Goal: Information Seeking & Learning: Learn about a topic

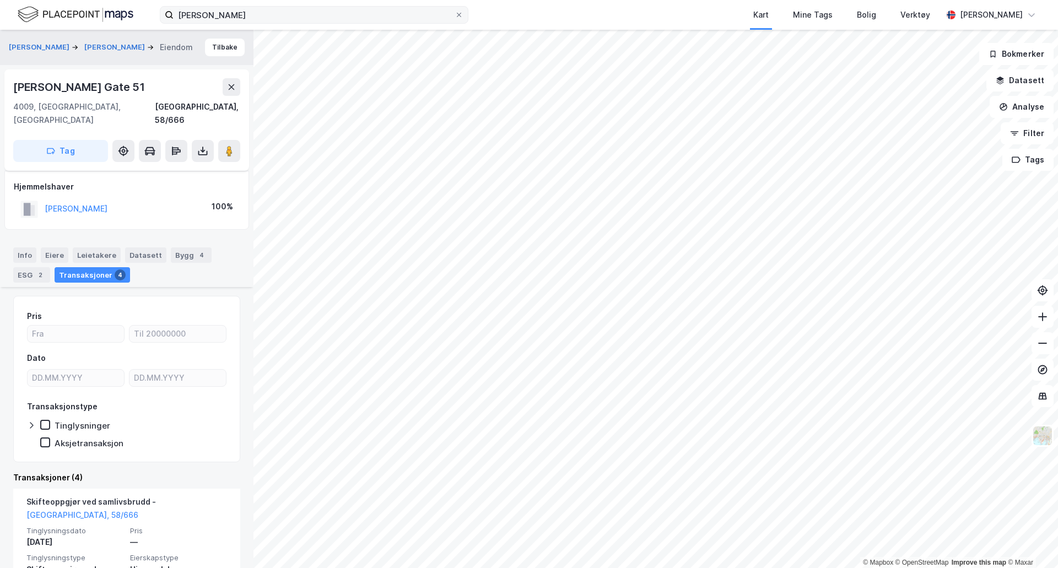
scroll to position [473, 0]
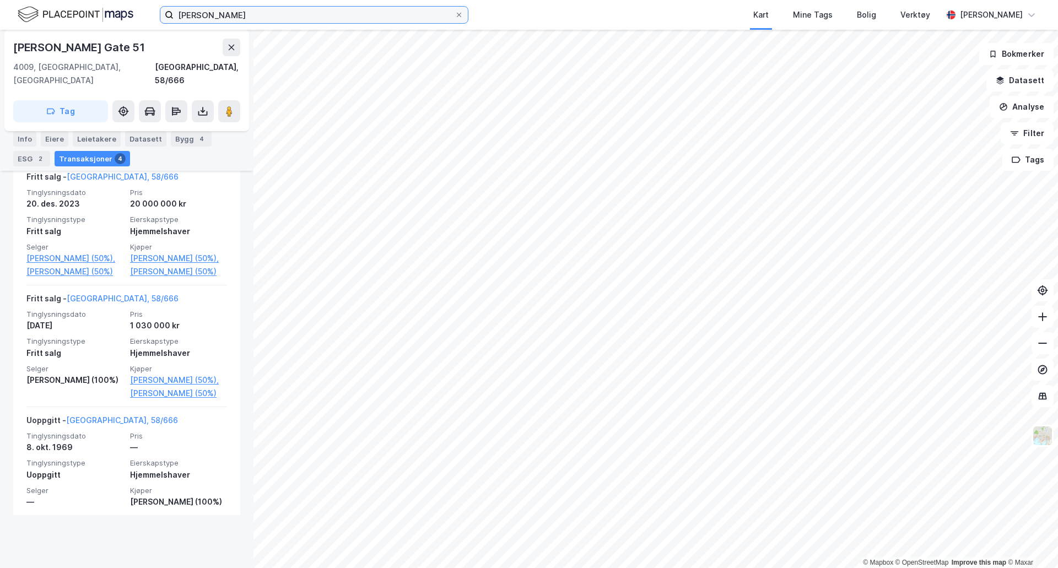
click at [242, 10] on input "[PERSON_NAME]" at bounding box center [314, 15] width 281 height 17
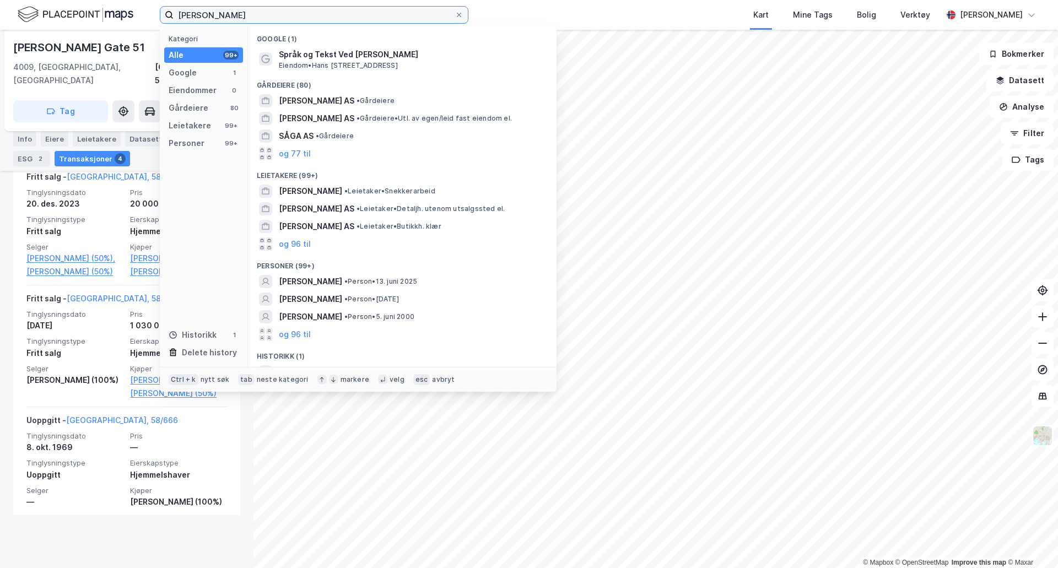
click at [242, 10] on input "[PERSON_NAME]" at bounding box center [314, 15] width 281 height 17
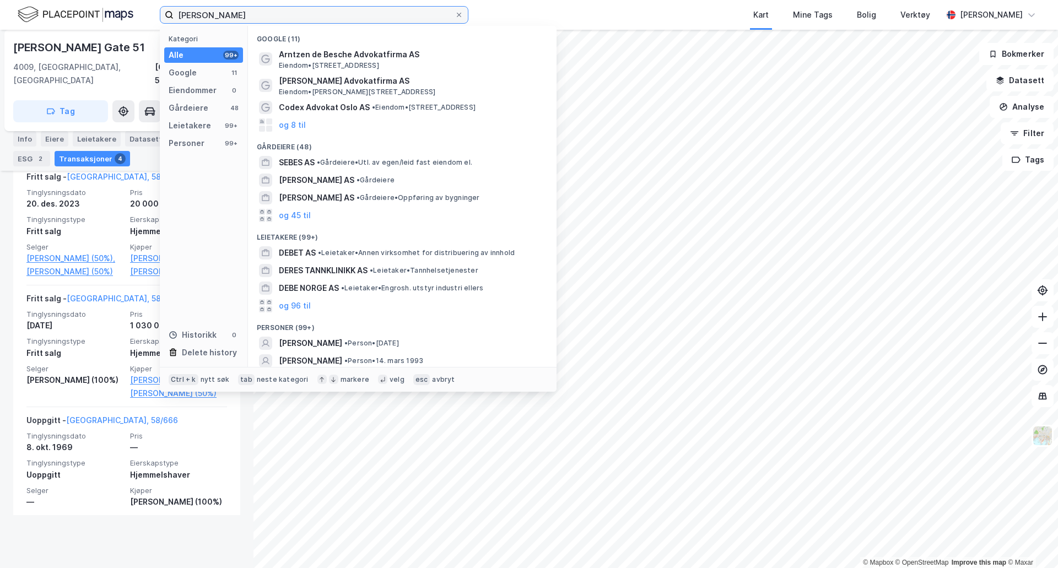
scroll to position [38, 0]
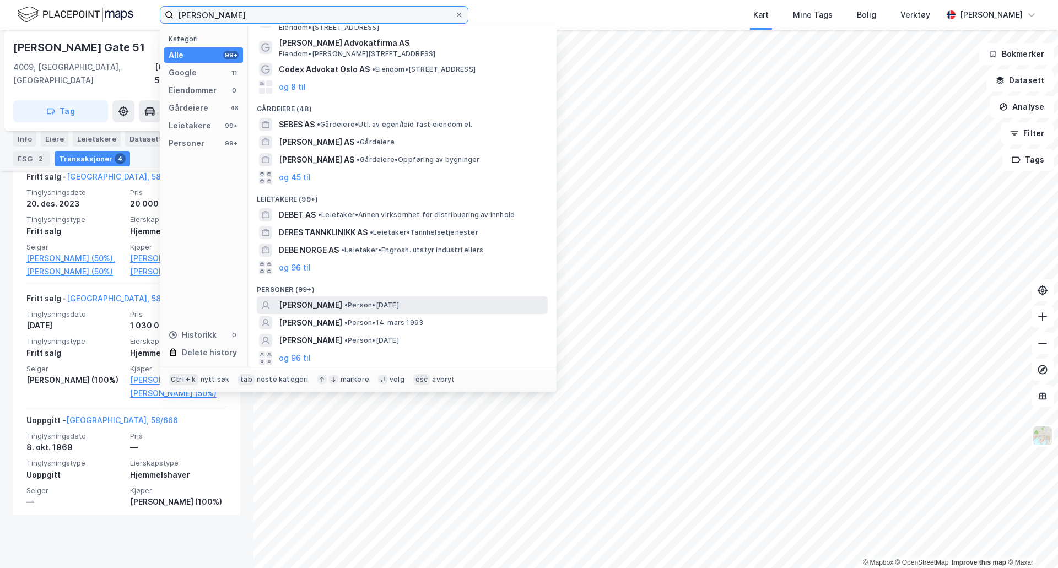
type input "[PERSON_NAME]"
click at [294, 305] on span "[PERSON_NAME]" at bounding box center [310, 305] width 63 height 13
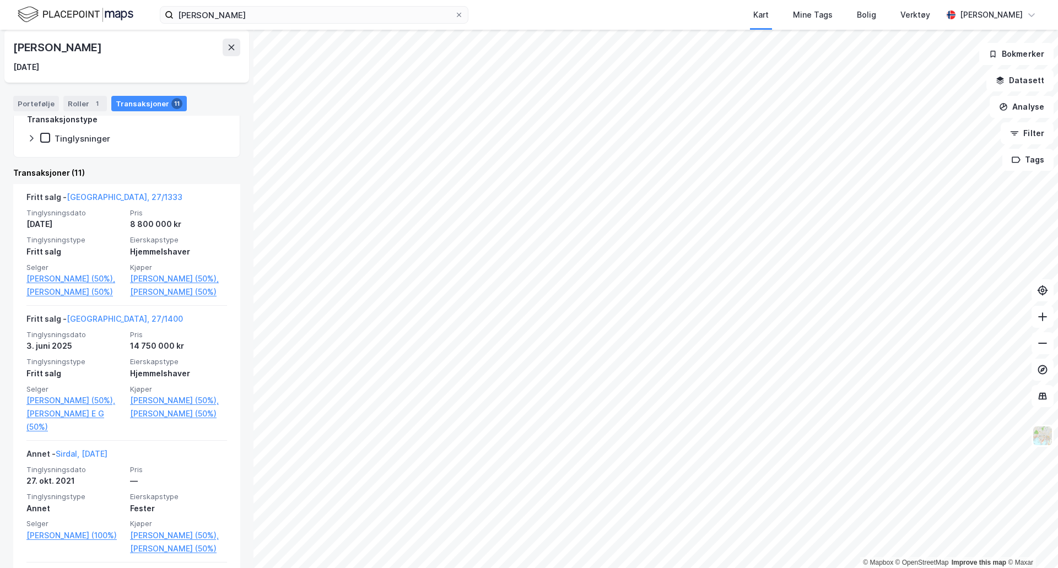
scroll to position [275, 0]
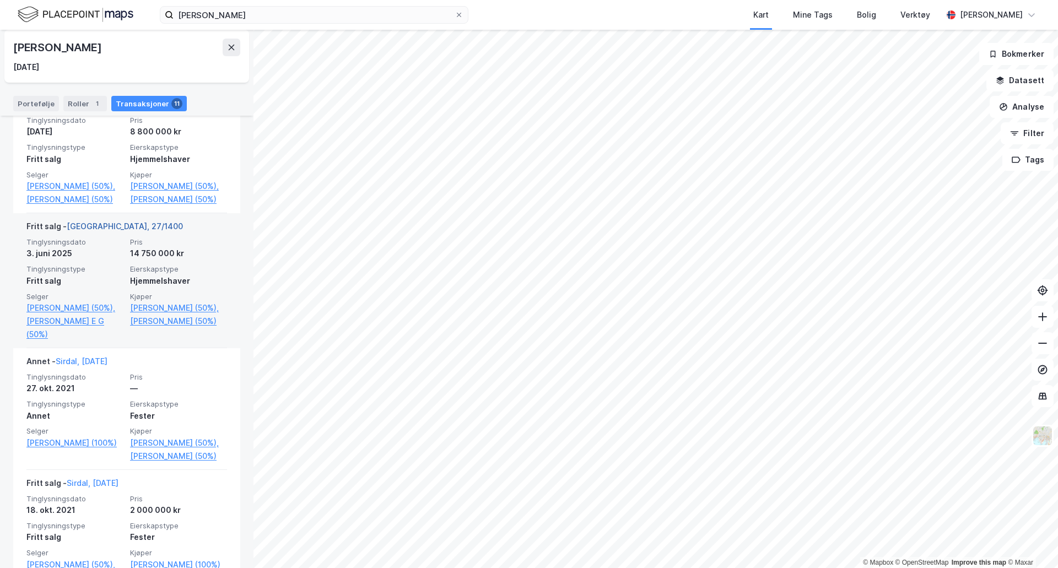
click at [80, 225] on link "[GEOGRAPHIC_DATA], 27/1400" at bounding box center [125, 225] width 116 height 9
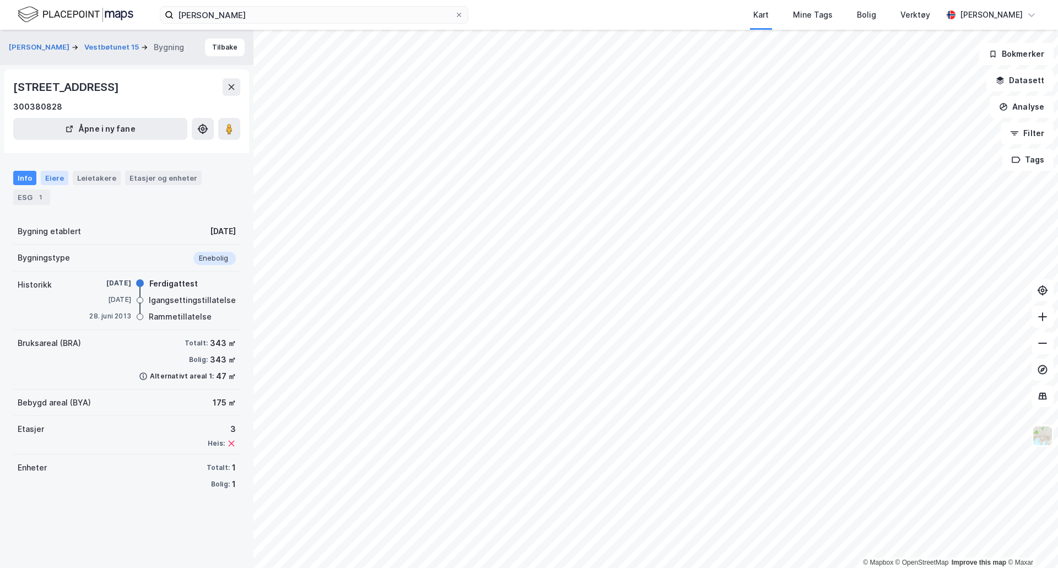
click at [51, 180] on div "Eiere" at bounding box center [55, 178] width 28 height 14
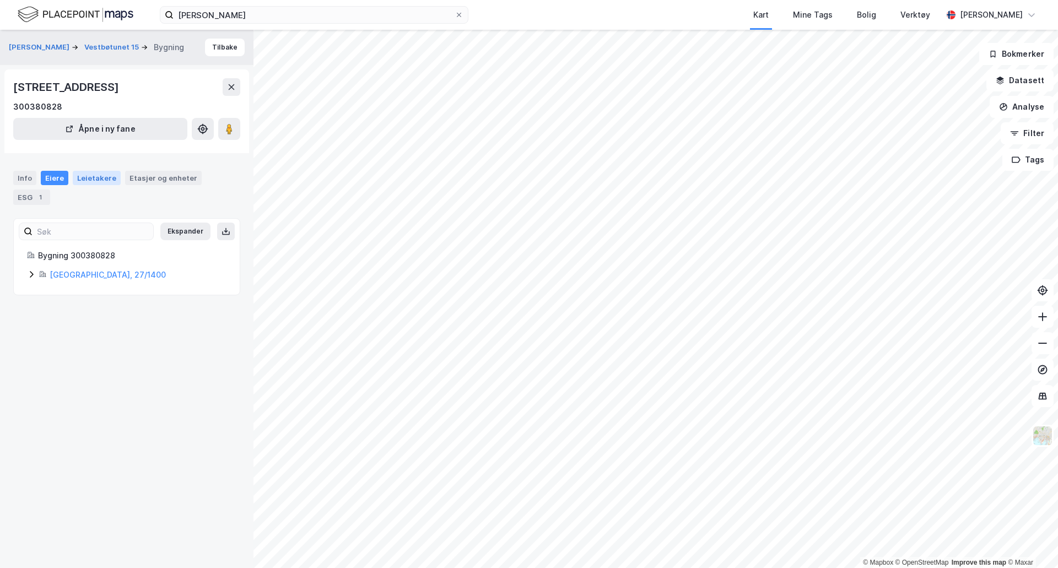
click at [99, 175] on div "Leietakere" at bounding box center [97, 178] width 48 height 14
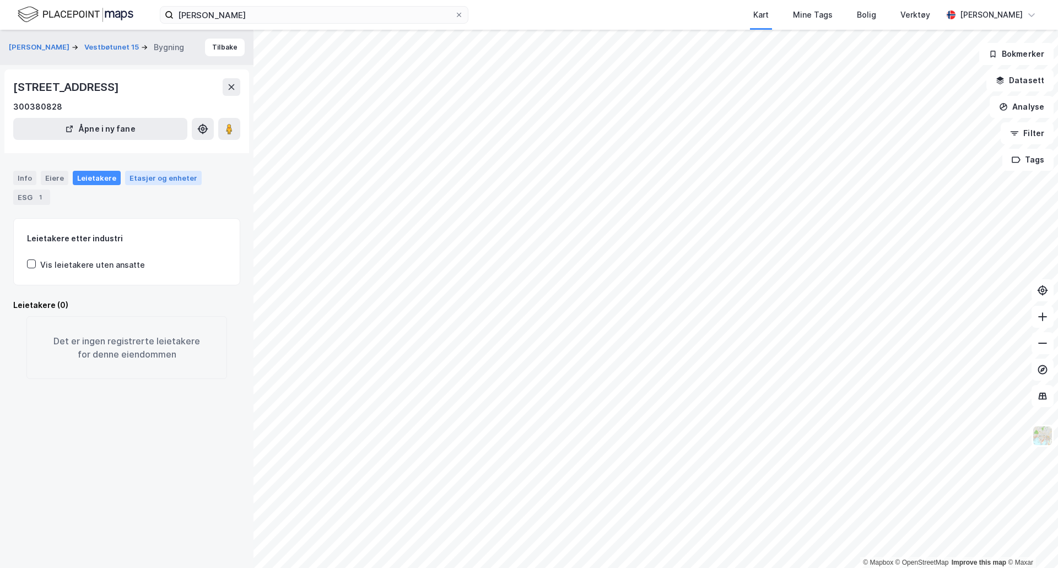
click at [168, 179] on div "Etasjer og enheter" at bounding box center [163, 178] width 68 height 10
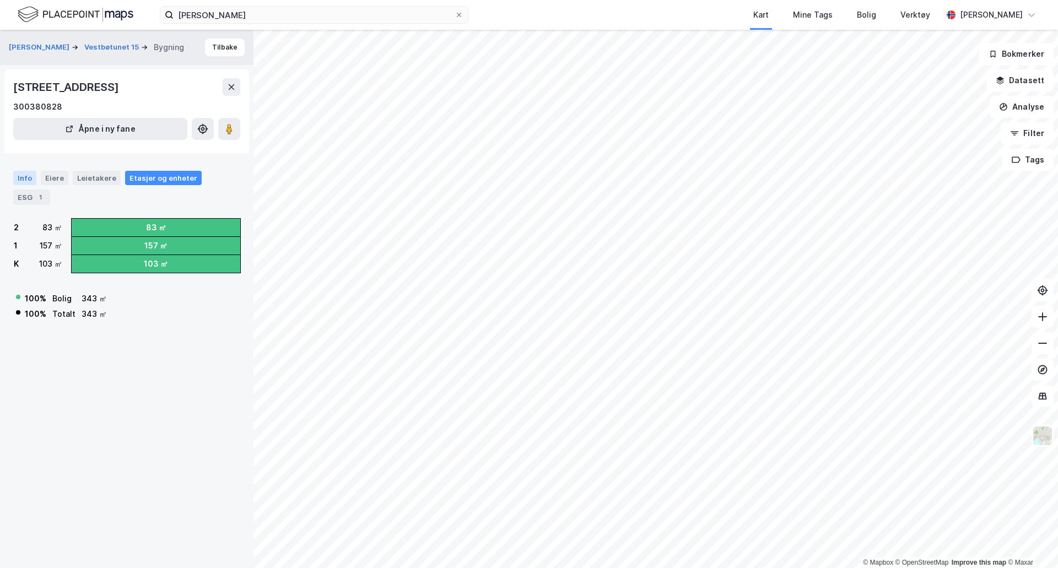
click at [24, 180] on div "Info" at bounding box center [24, 178] width 23 height 14
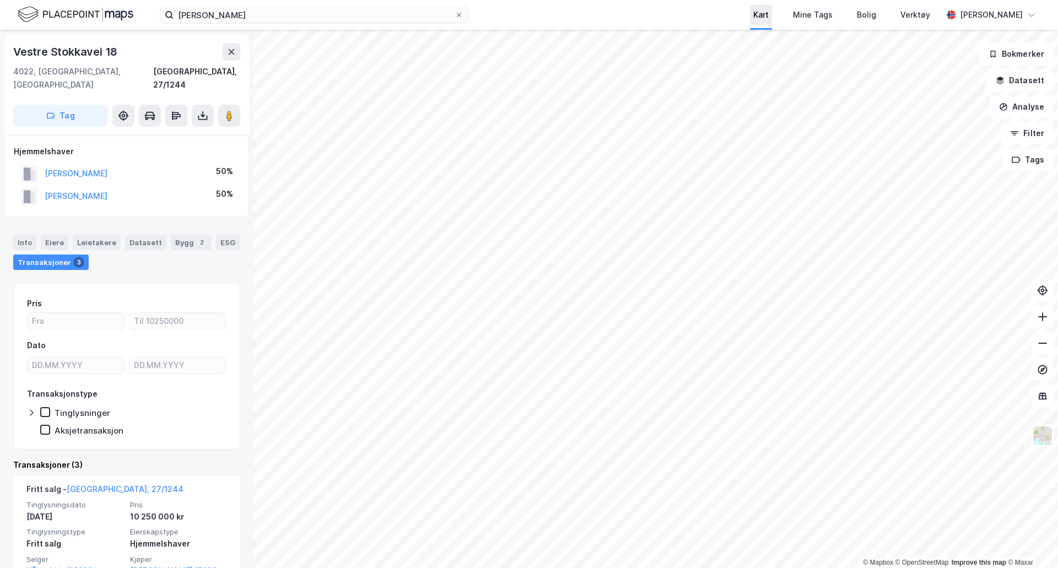
click at [787, 17] on div "[PERSON_NAME] Kart Mine Tags Bolig Verktøy [PERSON_NAME] © Mapbox © OpenStreetM…" at bounding box center [529, 284] width 1058 height 568
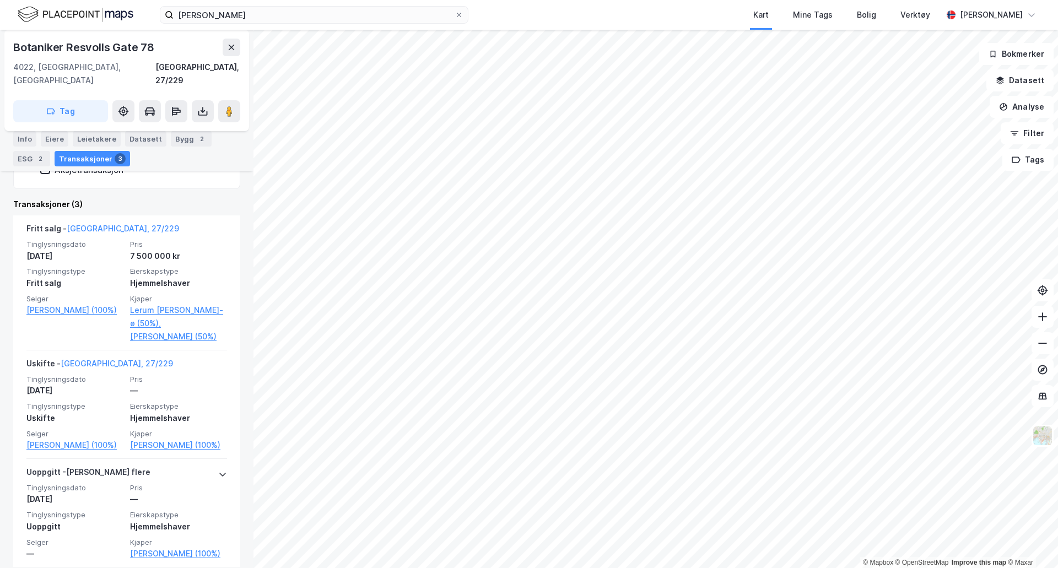
scroll to position [273, 0]
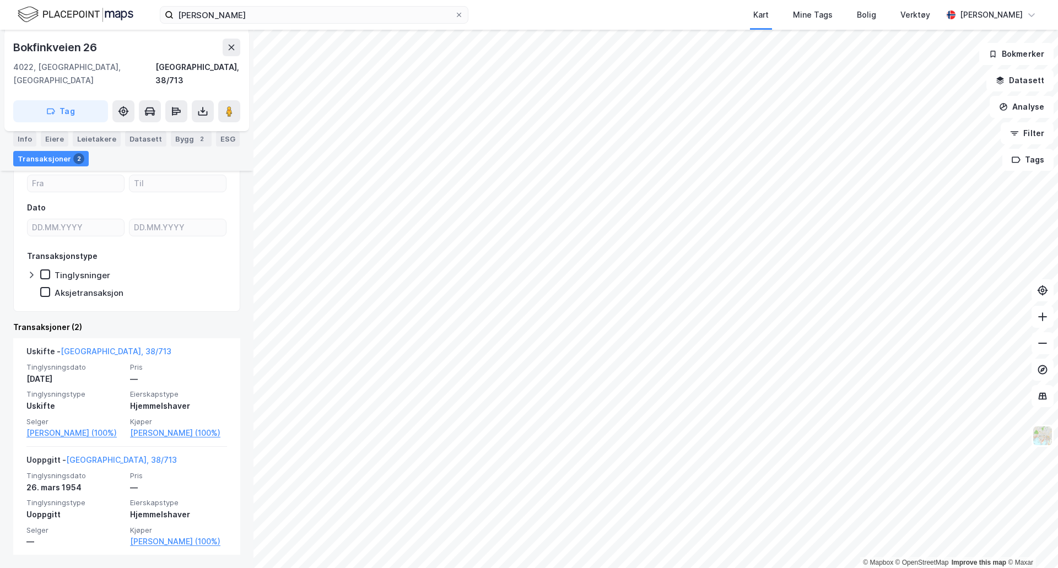
scroll to position [60, 0]
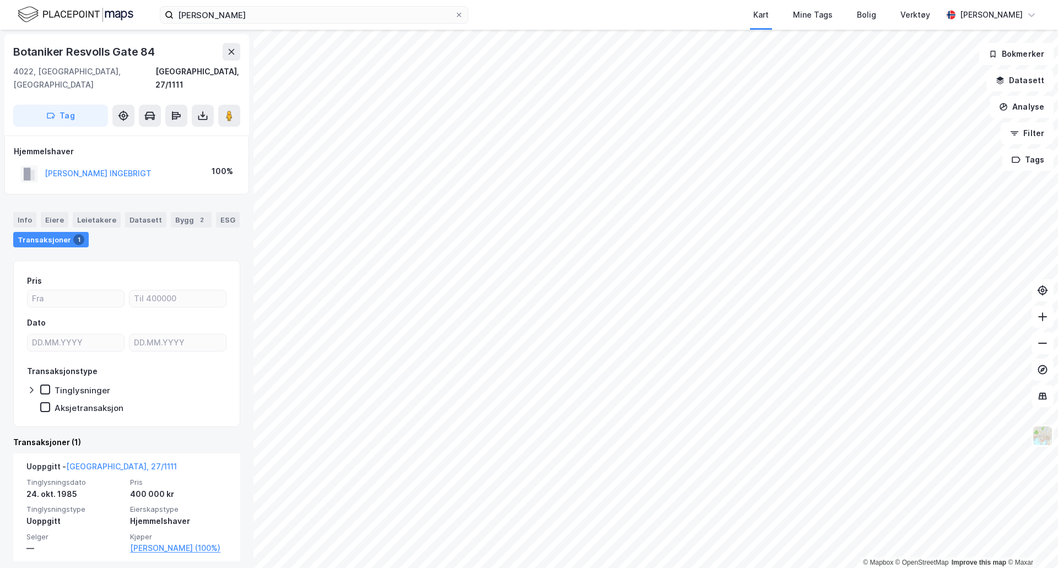
click at [771, 567] on html "[PERSON_NAME] Kart Mine Tags Bolig Verktøy [PERSON_NAME] © Mapbox © OpenStreetM…" at bounding box center [529, 284] width 1058 height 568
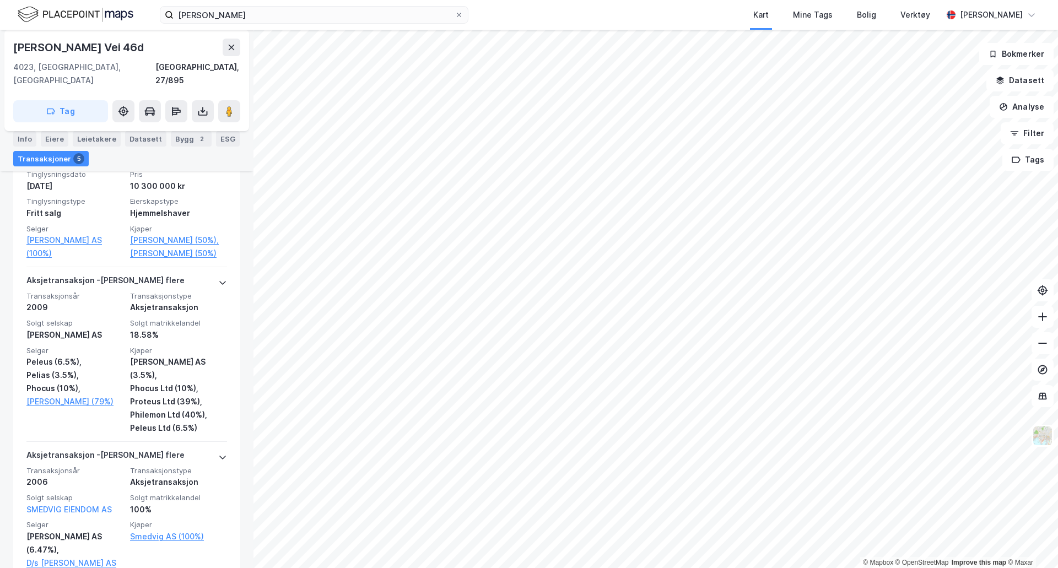
scroll to position [275, 0]
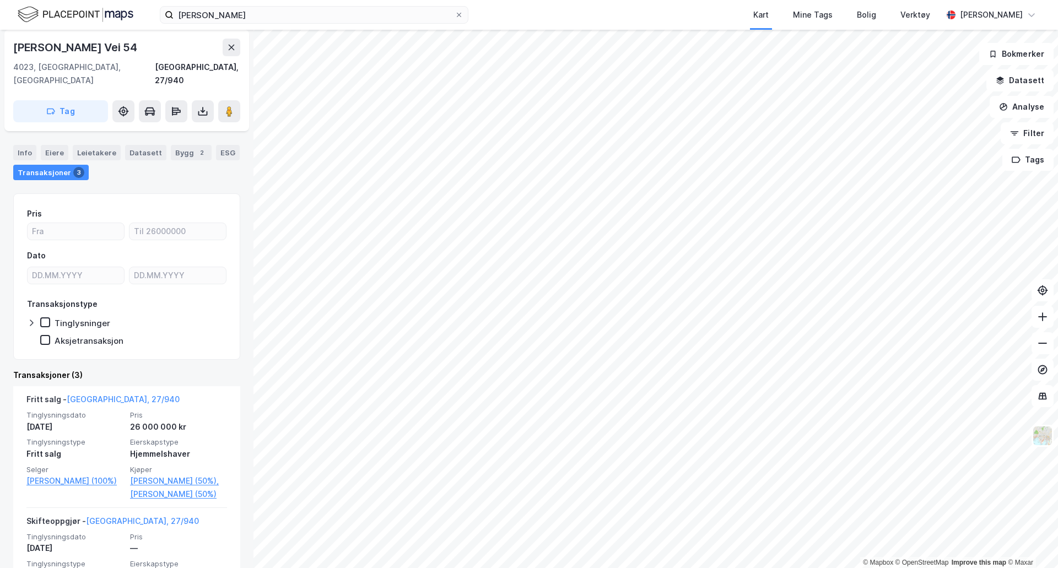
scroll to position [55, 0]
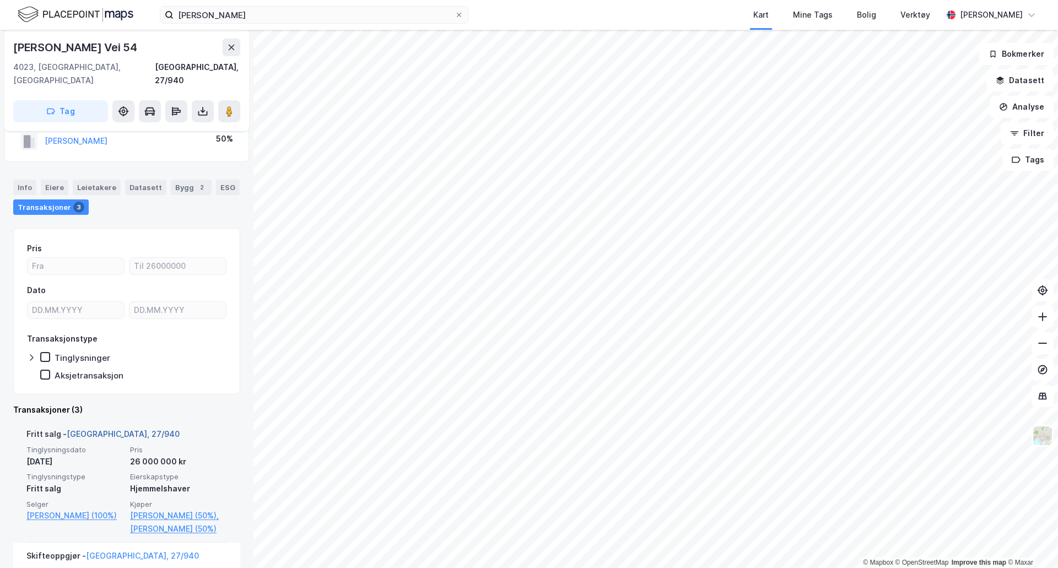
click at [82, 429] on link "[GEOGRAPHIC_DATA], 27/940" at bounding box center [123, 433] width 113 height 9
click at [107, 429] on link "[GEOGRAPHIC_DATA], 27/940" at bounding box center [123, 433] width 113 height 9
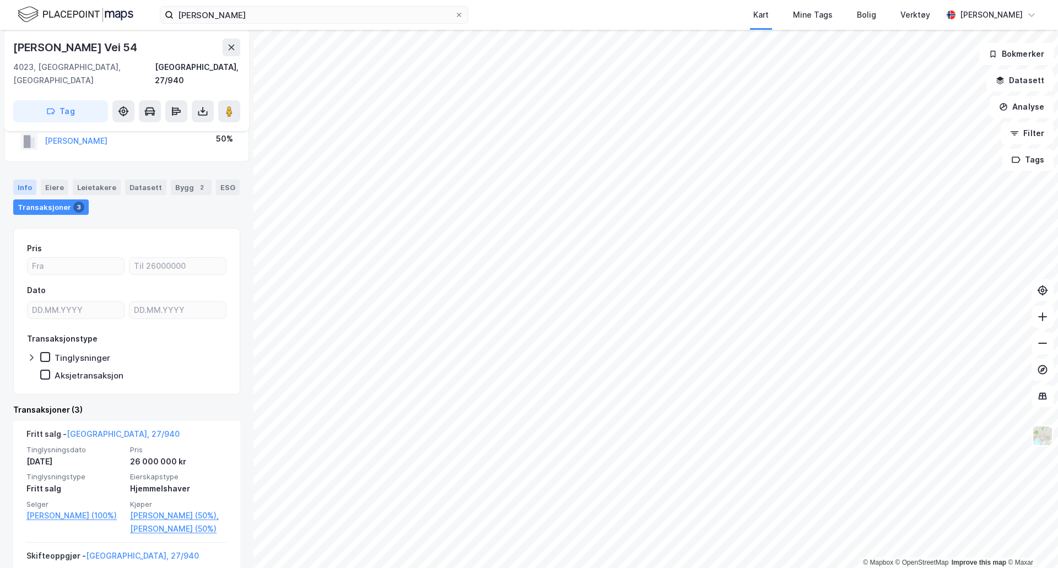
click at [26, 180] on div "Info" at bounding box center [24, 187] width 23 height 15
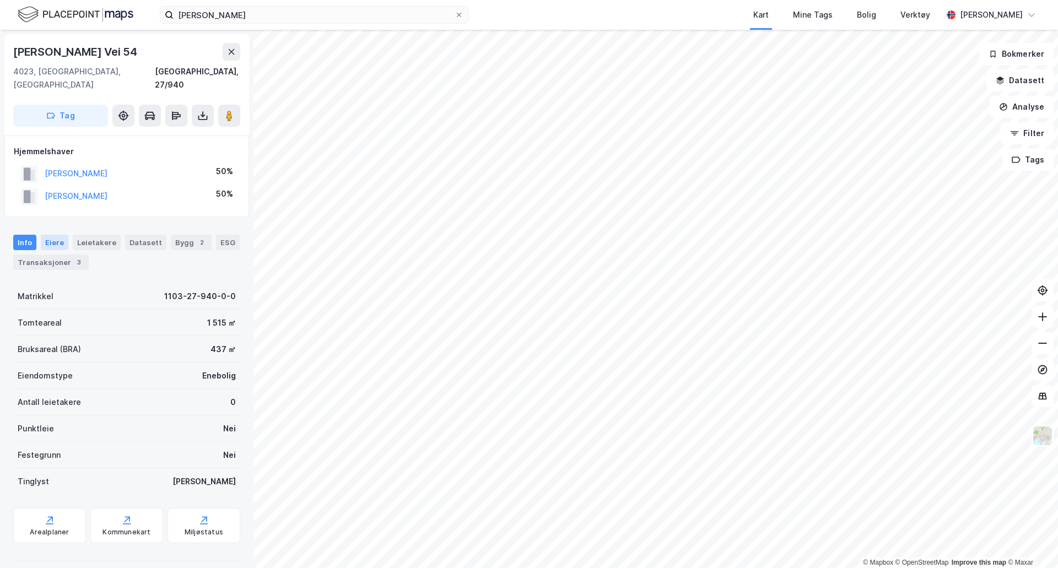
click at [56, 235] on div "Eiere" at bounding box center [55, 242] width 28 height 15
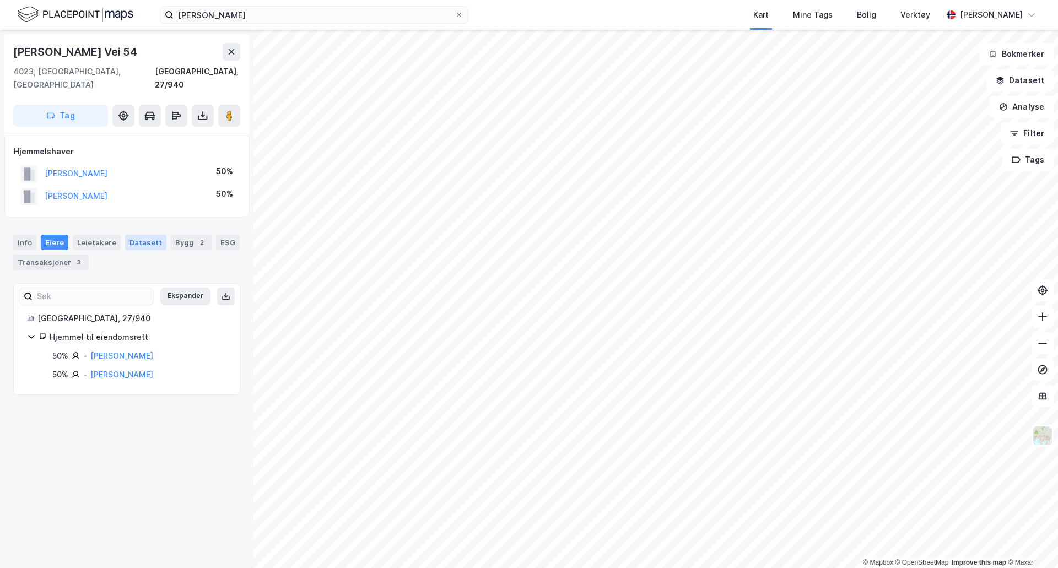
click at [148, 235] on div "Datasett" at bounding box center [145, 242] width 41 height 15
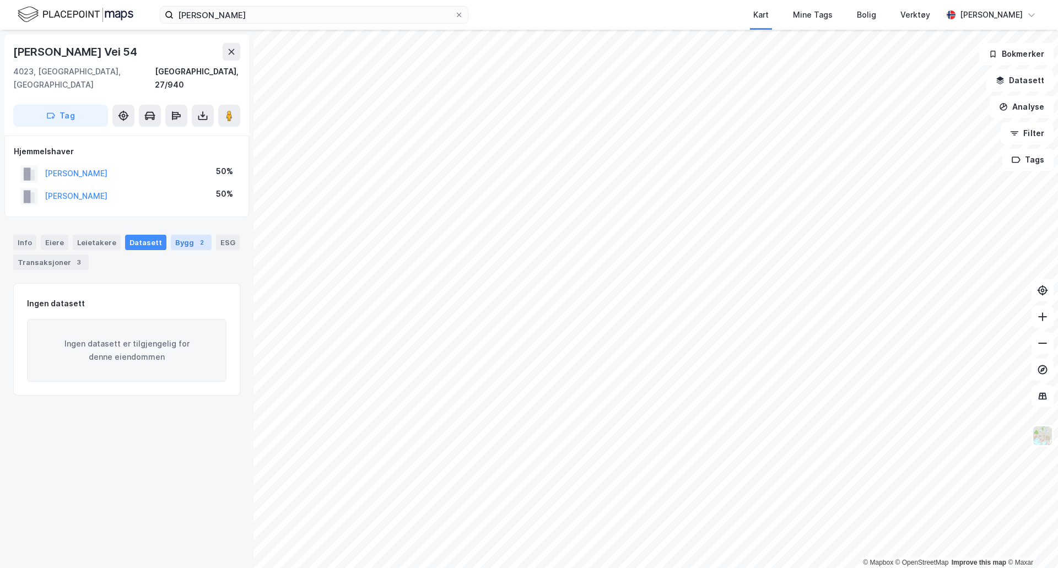
click at [173, 235] on div "Bygg 2" at bounding box center [191, 242] width 41 height 15
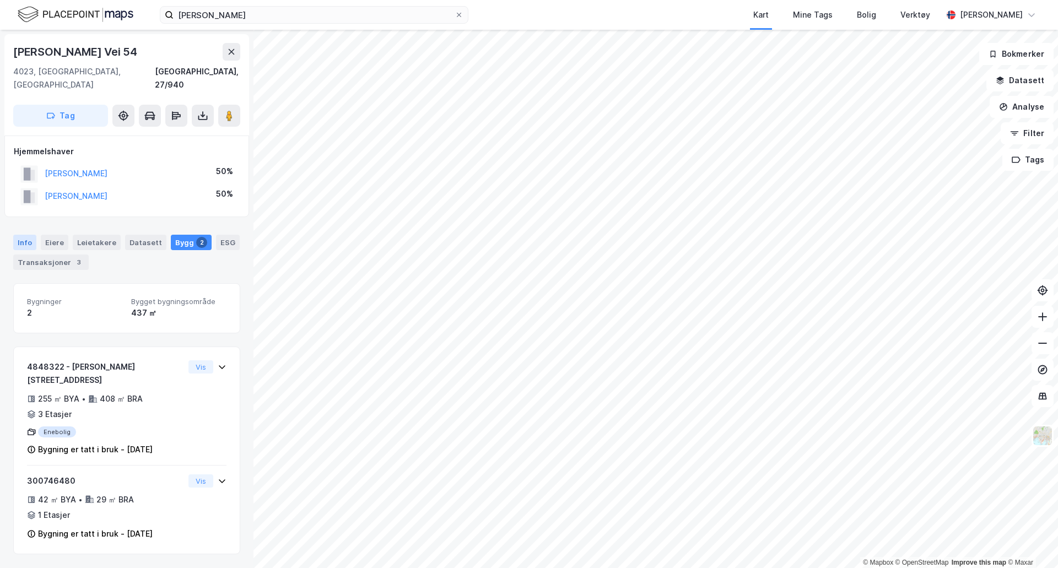
click at [23, 235] on div "Info" at bounding box center [24, 242] width 23 height 15
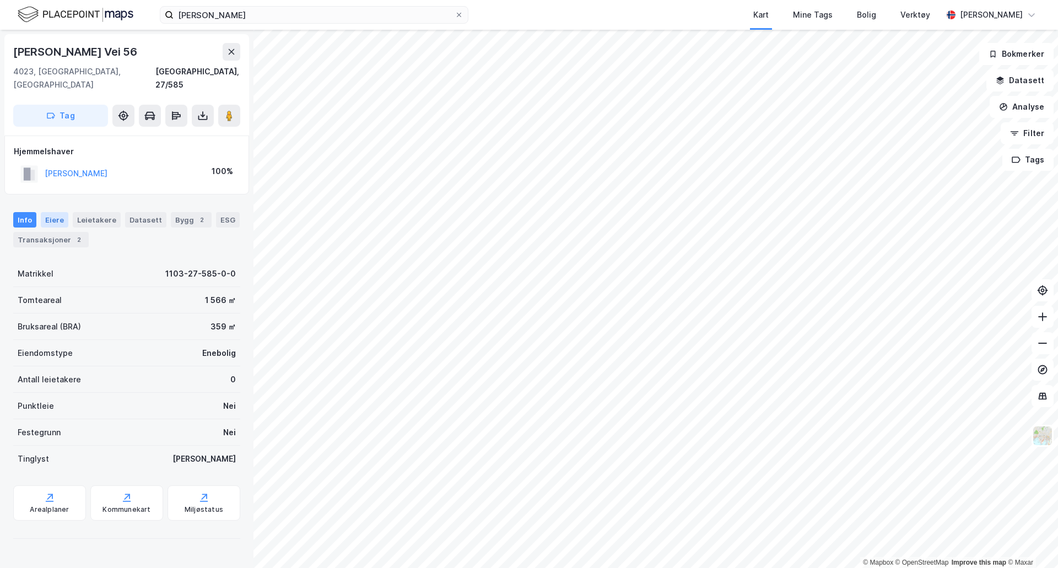
click at [54, 212] on div "Eiere" at bounding box center [55, 219] width 28 height 15
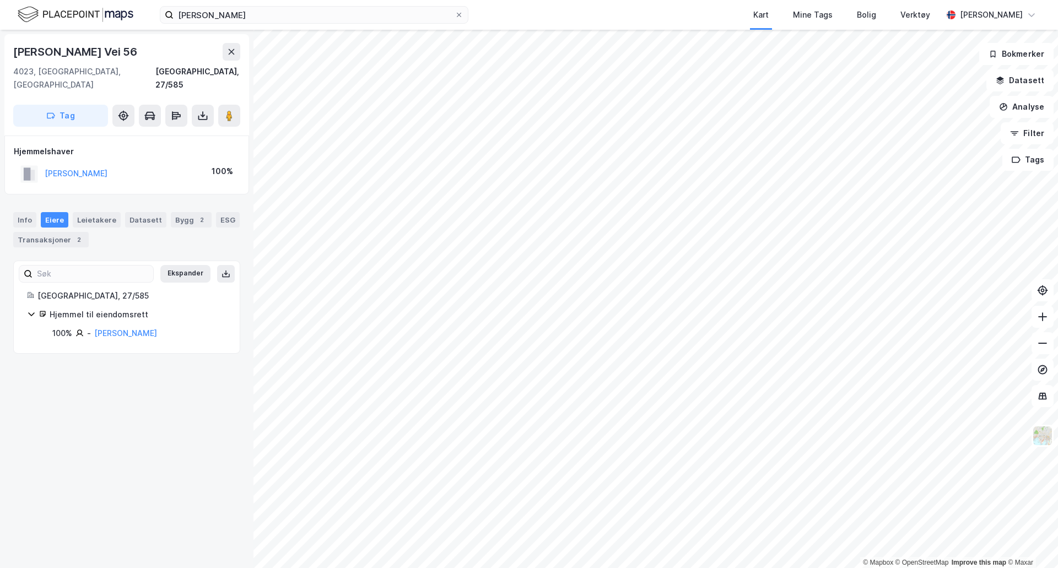
click at [31, 310] on icon at bounding box center [31, 314] width 9 height 9
click at [31, 311] on icon at bounding box center [31, 314] width 3 height 7
click at [200, 293] on div "[GEOGRAPHIC_DATA], 27/586 Hjemmel til eiendomsrett 100% - [PERSON_NAME]" at bounding box center [126, 314] width 199 height 51
click at [108, 308] on div "Hjemmel til eiendomsrett" at bounding box center [138, 314] width 177 height 13
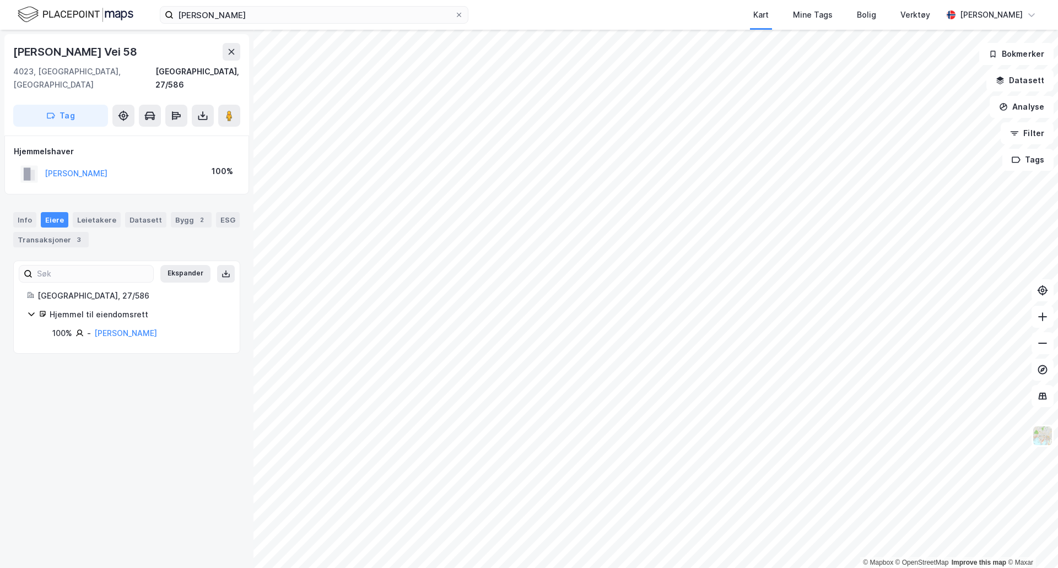
click at [79, 289] on div "[GEOGRAPHIC_DATA], 27/586" at bounding box center [131, 295] width 189 height 13
click at [18, 212] on div "Info" at bounding box center [24, 219] width 23 height 15
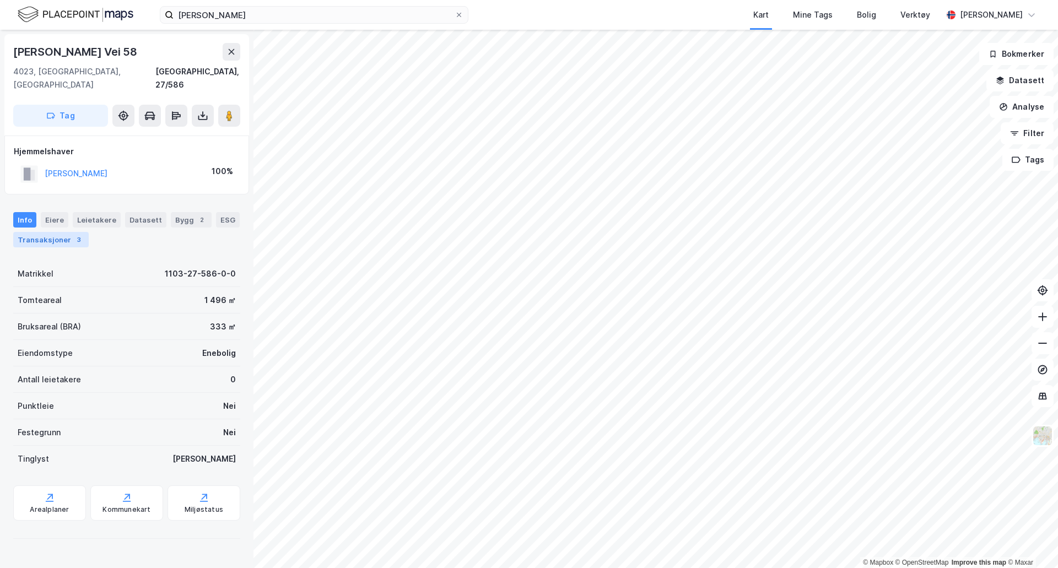
click at [41, 232] on div "Transaksjoner 3" at bounding box center [50, 239] width 75 height 15
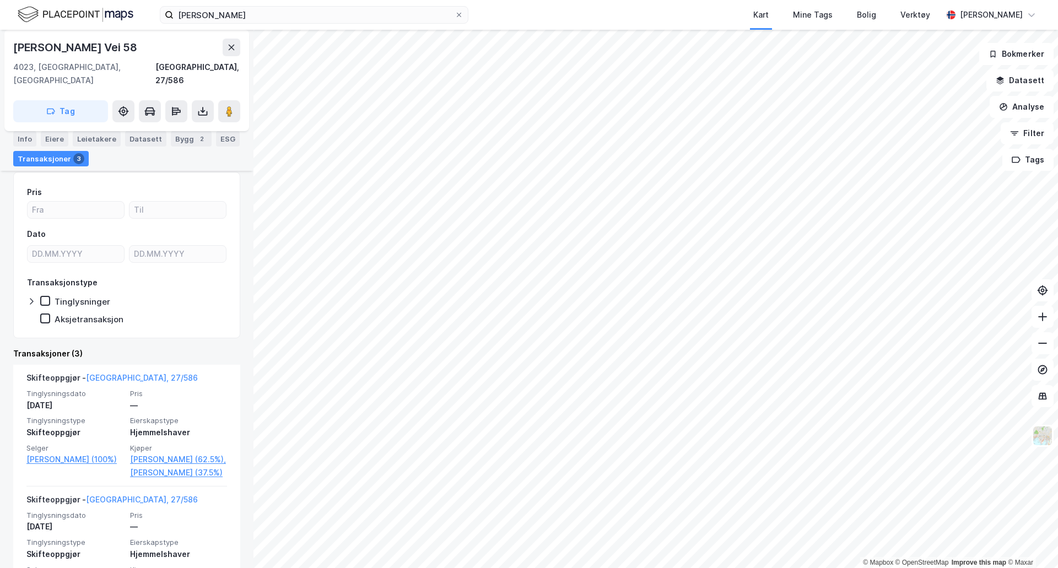
scroll to position [110, 0]
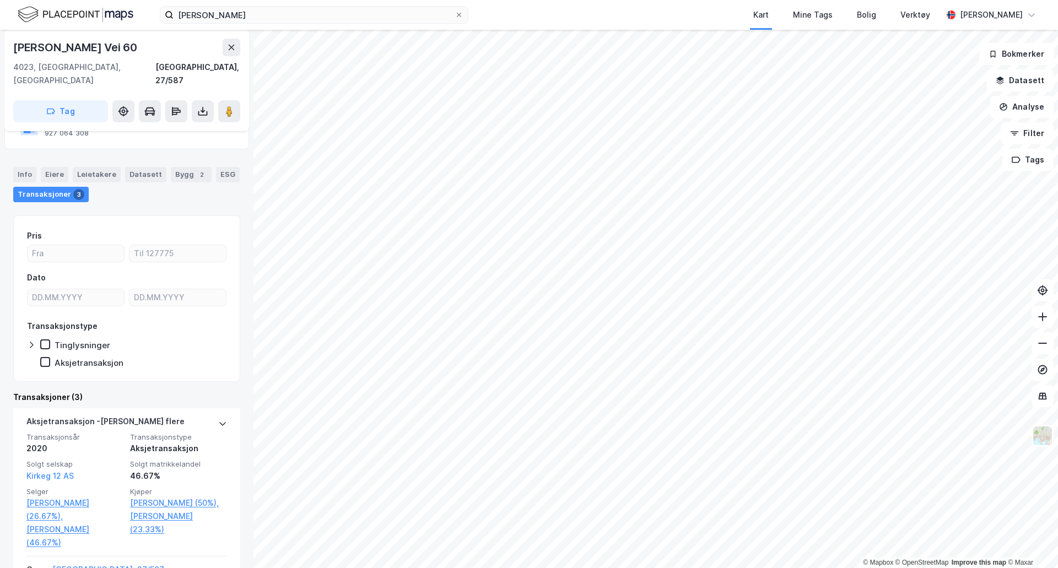
scroll to position [110, 0]
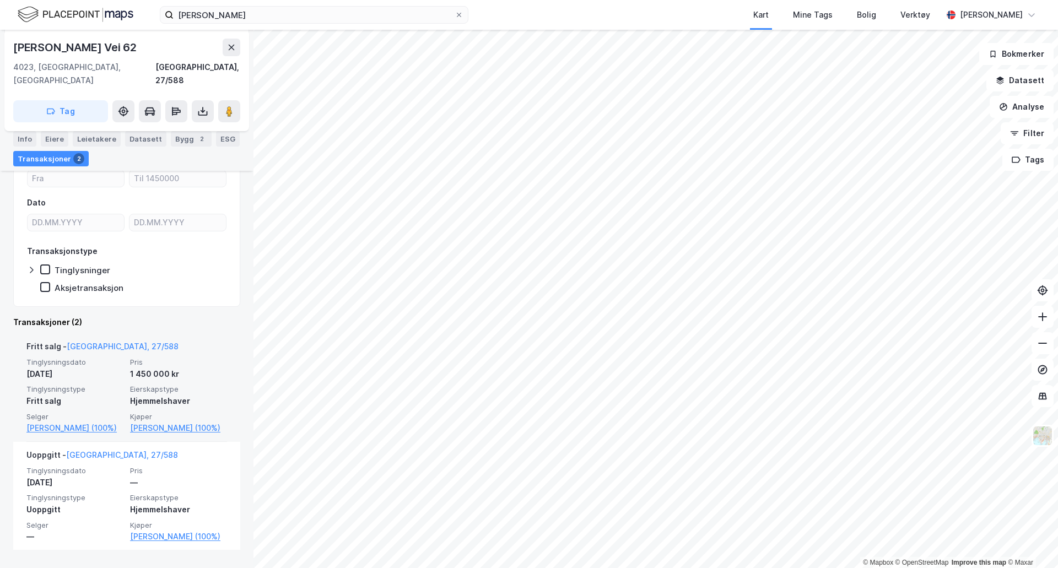
scroll to position [128, 0]
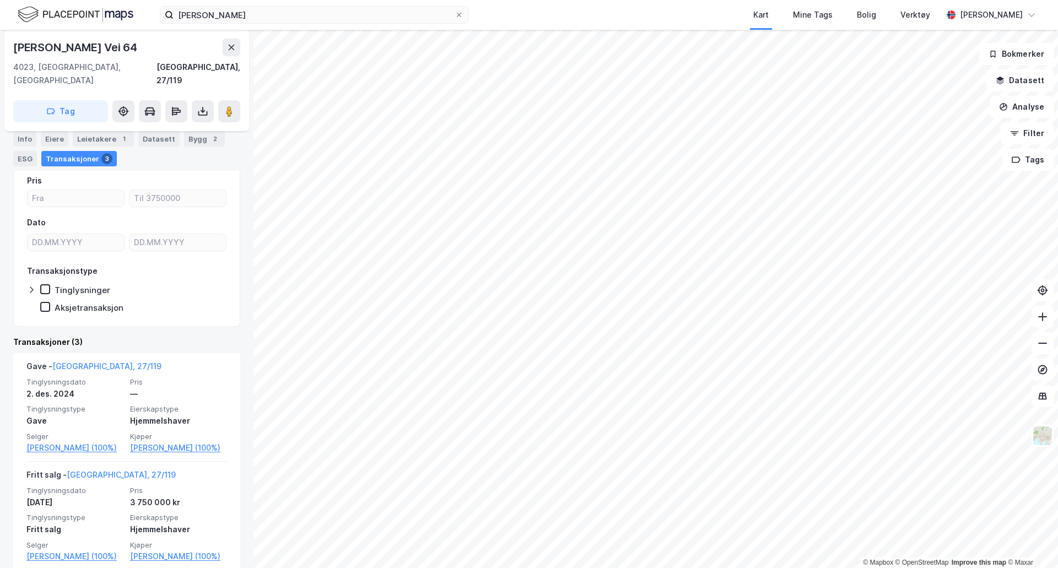
scroll to position [110, 0]
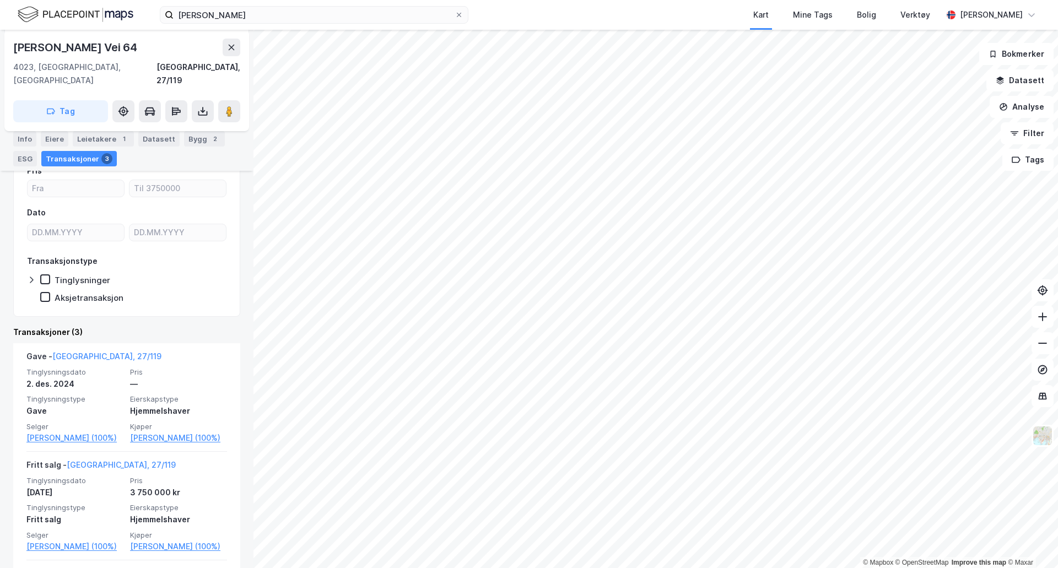
click at [647, 567] on html "[PERSON_NAME] Kart Mine Tags Bolig Verktøy [PERSON_NAME] © Mapbox © OpenStreetM…" at bounding box center [529, 284] width 1058 height 568
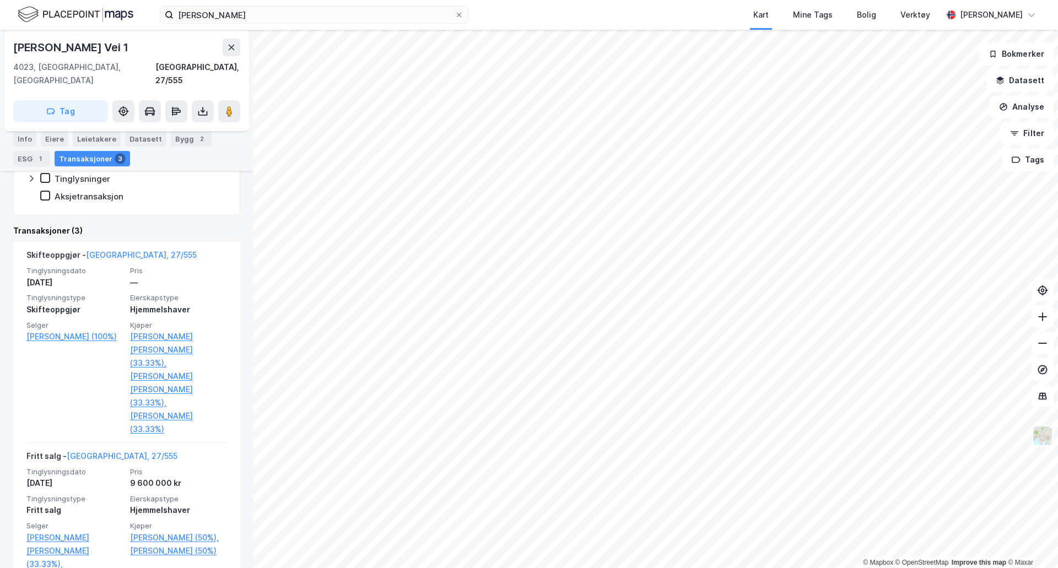
scroll to position [275, 0]
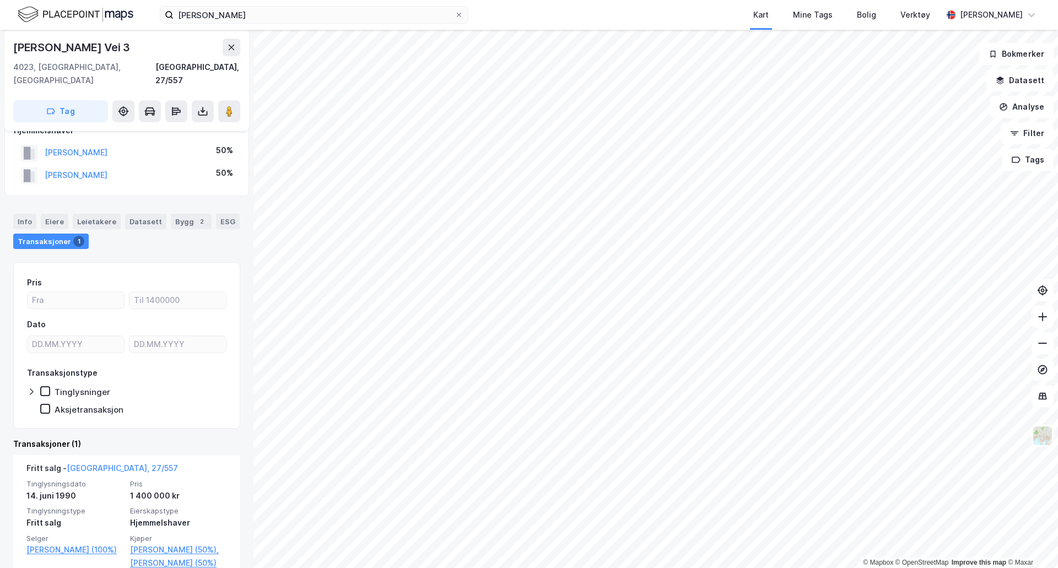
scroll to position [29, 0]
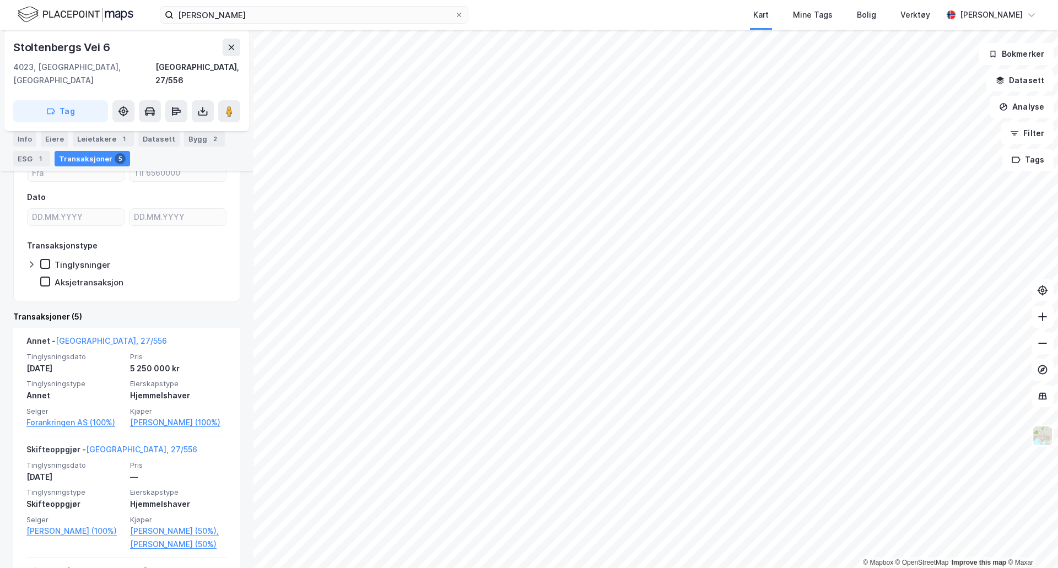
scroll to position [165, 0]
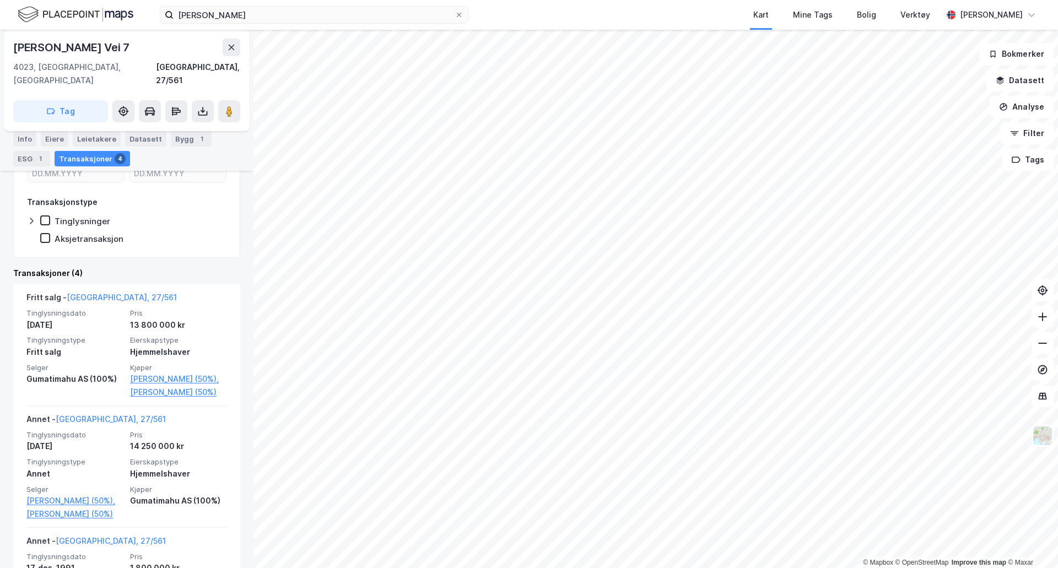
scroll to position [220, 0]
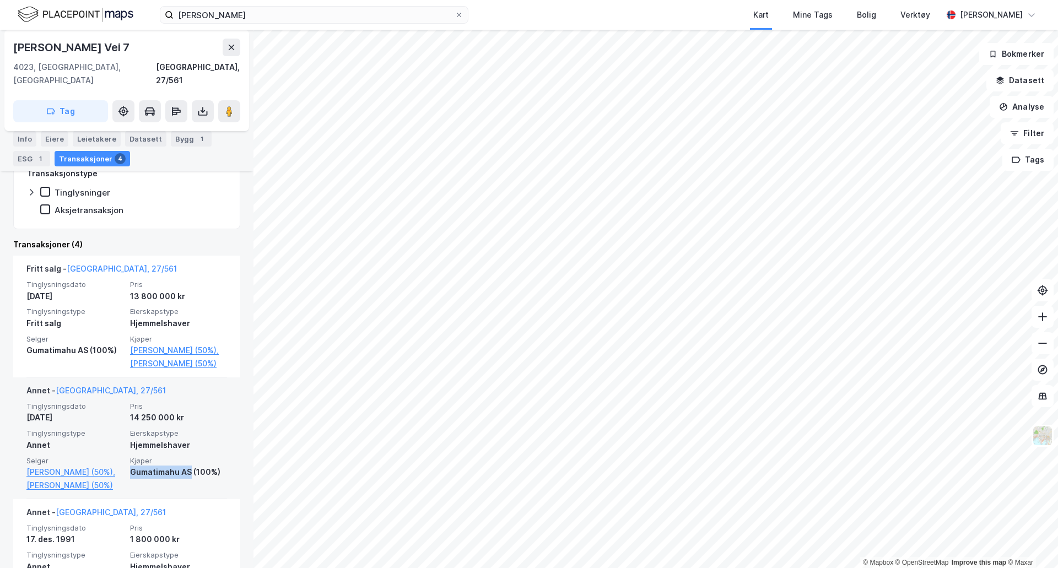
drag, startPoint x: 128, startPoint y: 473, endPoint x: 185, endPoint y: 471, distance: 56.2
click at [185, 471] on div "Gumatimahu AS (100%)" at bounding box center [178, 471] width 97 height 13
copy div "Gumatimahu AS"
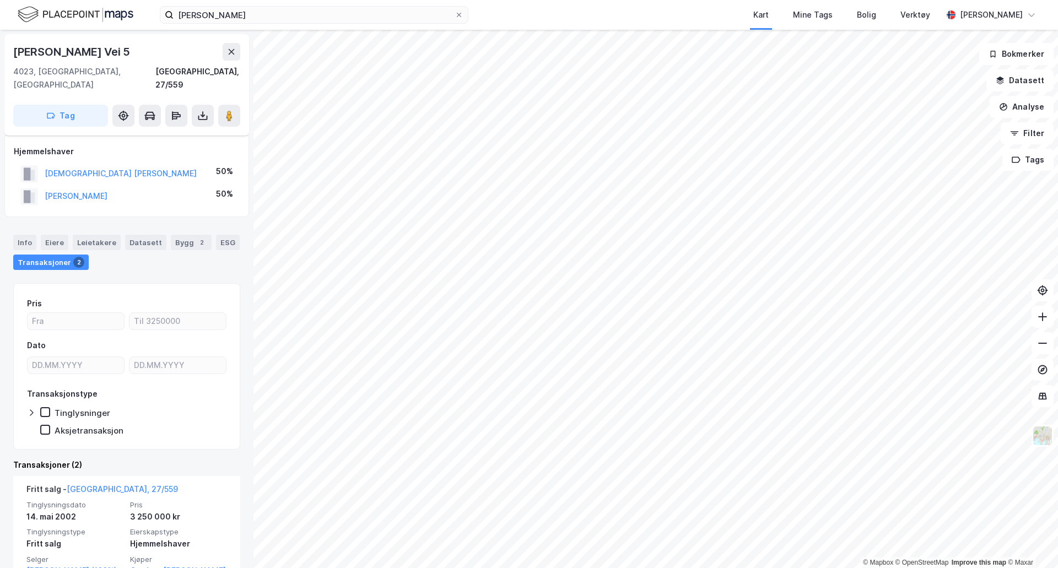
scroll to position [55, 0]
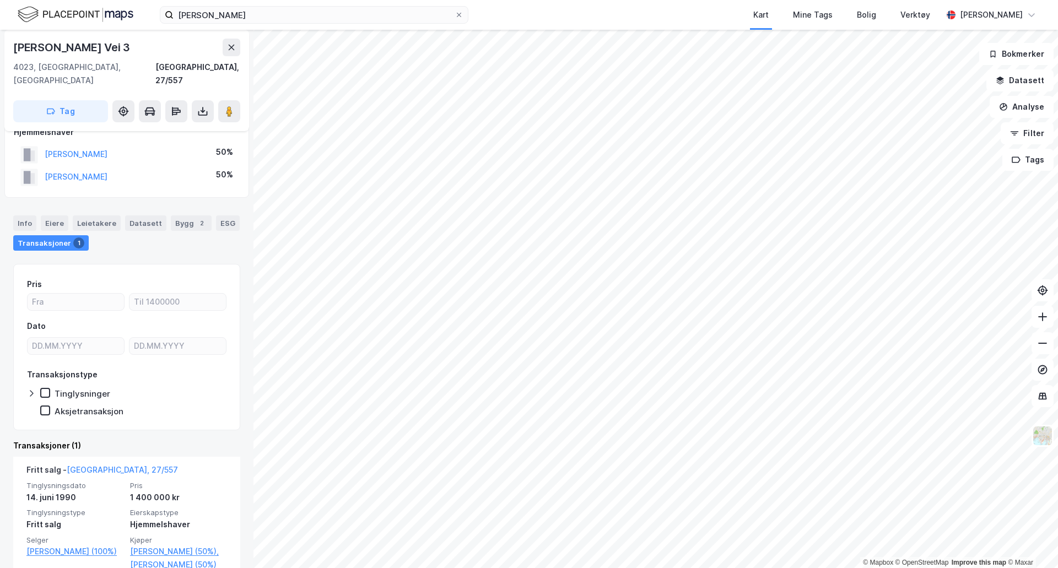
scroll to position [29, 0]
